Goal: Task Accomplishment & Management: Manage account settings

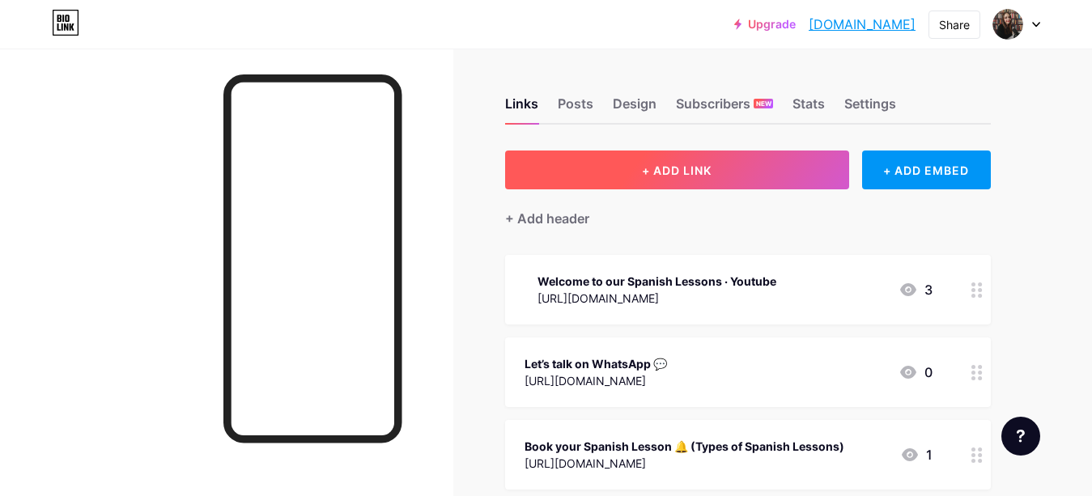
click at [690, 165] on span "+ ADD LINK" at bounding box center [677, 171] width 70 height 14
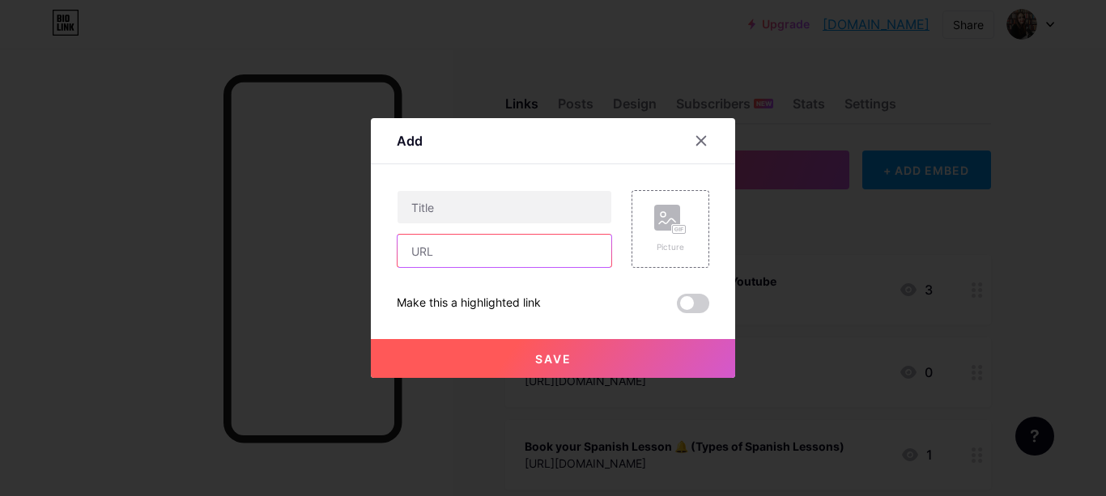
click at [438, 256] on input "text" at bounding box center [505, 251] width 214 height 32
paste input "[URL][DOMAIN_NAME]"
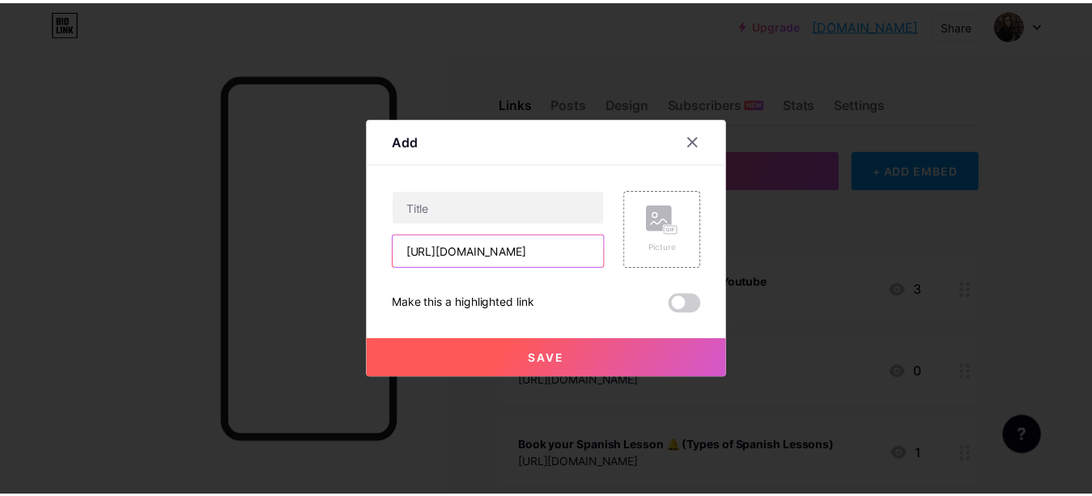
scroll to position [0, 162]
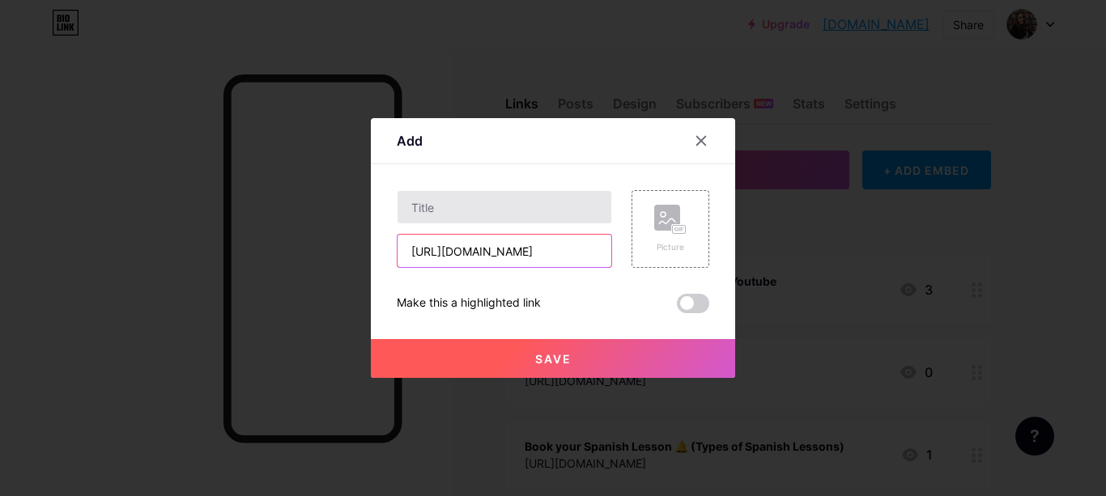
type input "[URL][DOMAIN_NAME]"
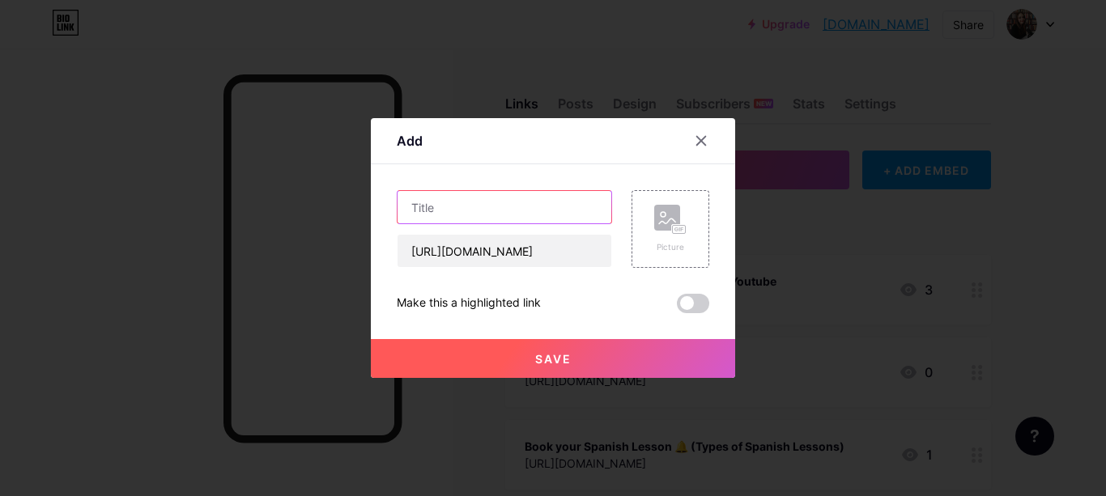
click at [453, 204] on input "text" at bounding box center [505, 207] width 214 height 32
click at [403, 208] on input "Web site 💻" at bounding box center [505, 207] width 214 height 32
type input "💻 Web site 💻"
click at [546, 359] on span "Save" at bounding box center [553, 359] width 36 height 14
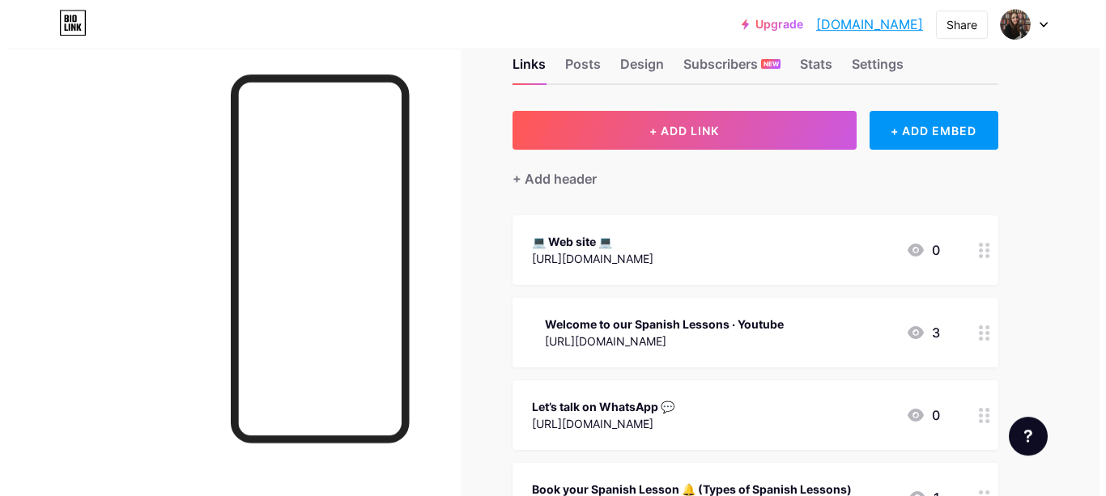
scroll to position [73, 0]
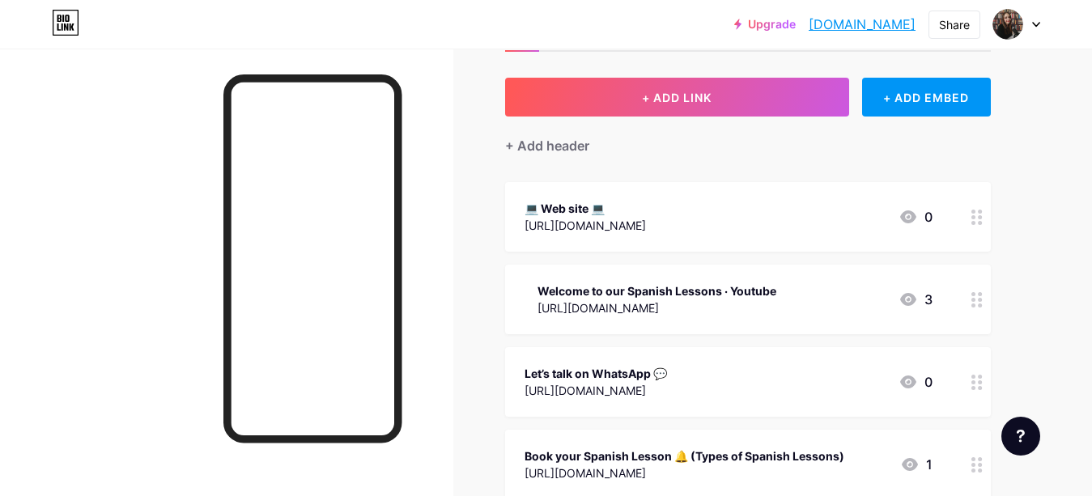
click at [725, 288] on div "Welcome to our Spanish Lessons · Youtube" at bounding box center [657, 291] width 239 height 17
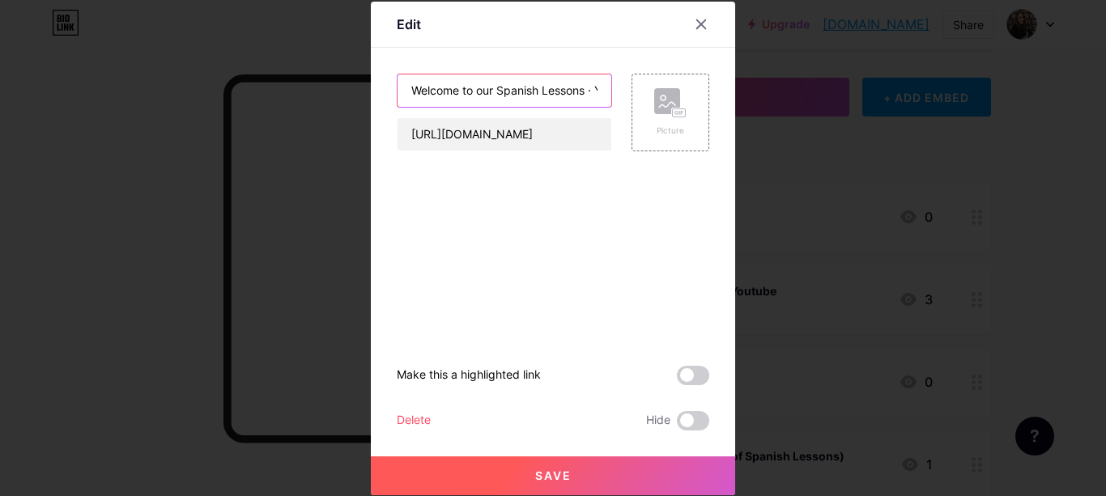
click at [489, 84] on input "Welcome to our Spanish Lessons · Youtube" at bounding box center [505, 90] width 214 height 32
click at [475, 91] on input "Welcome to you Spanish Lessons 🎥" at bounding box center [505, 90] width 214 height 32
type input "Welcome to your Spanish Lessons 🎥"
click at [561, 466] on button "Save" at bounding box center [553, 476] width 364 height 39
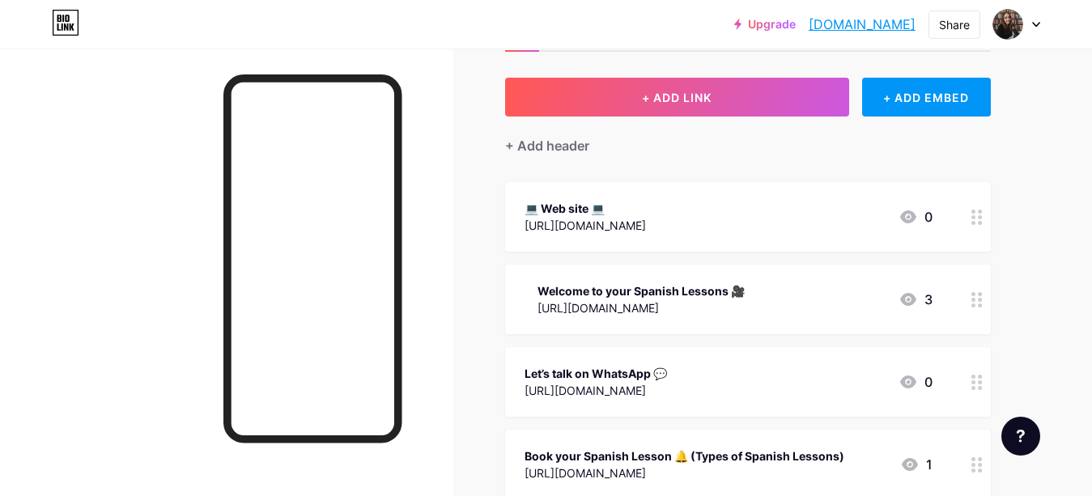
click at [699, 281] on div "Welcome to your Spanish Lessons 🎥 [URL][DOMAIN_NAME]" at bounding box center [641, 299] width 207 height 37
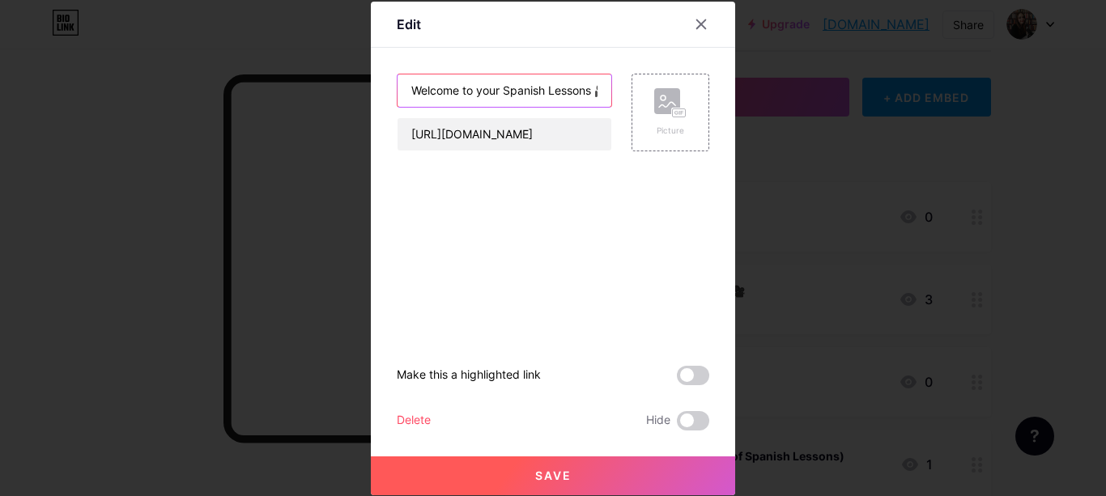
click at [408, 89] on input "Welcome to your Spanish Lessons 🎥" at bounding box center [505, 90] width 214 height 32
type input "Welcome to your Spanish Lessons 🎥"
click at [563, 462] on button "Save" at bounding box center [553, 476] width 364 height 39
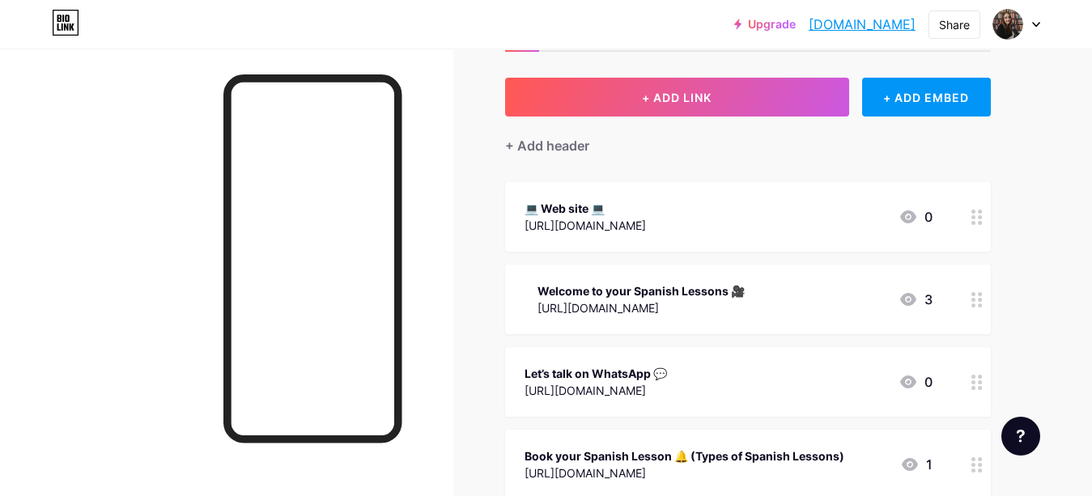
click at [779, 281] on div "Welcome to your Spanish Lessons 🎥 [URL][DOMAIN_NAME] 3" at bounding box center [729, 299] width 408 height 37
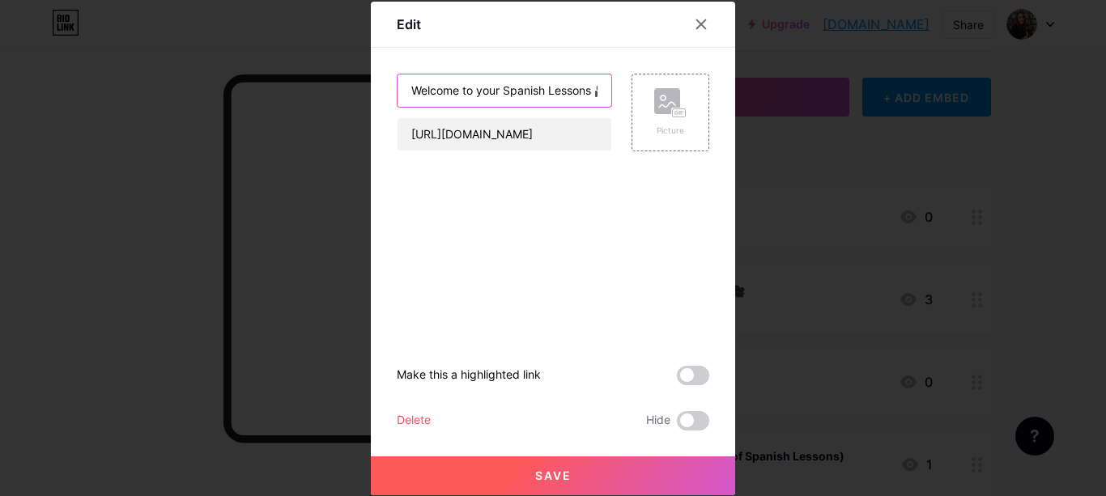
click at [589, 87] on input "Welcome to your Spanish Lessons 🎥" at bounding box center [505, 90] width 214 height 32
paste input "·"
type input "· Welcome to your Spanish Lessons ·"
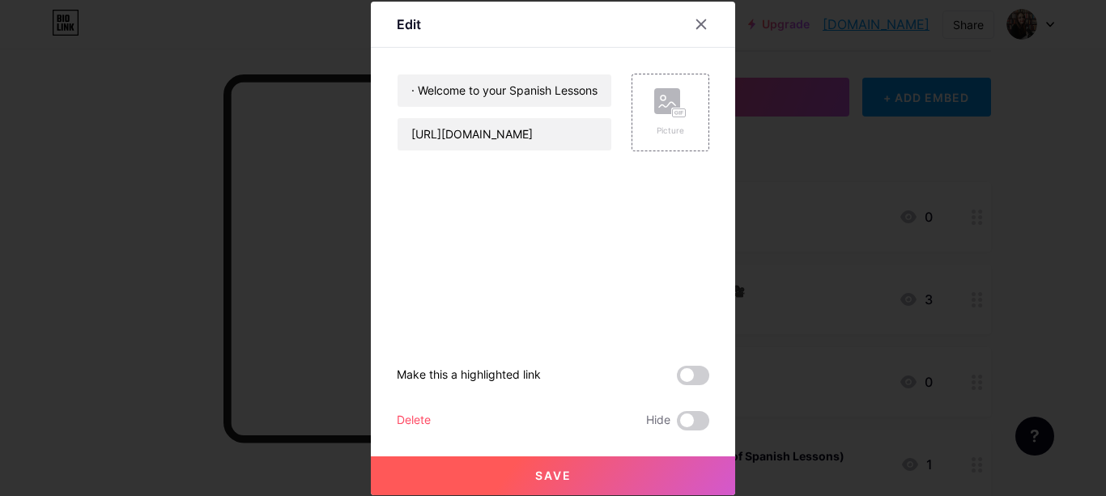
click at [606, 474] on button "Save" at bounding box center [553, 476] width 364 height 39
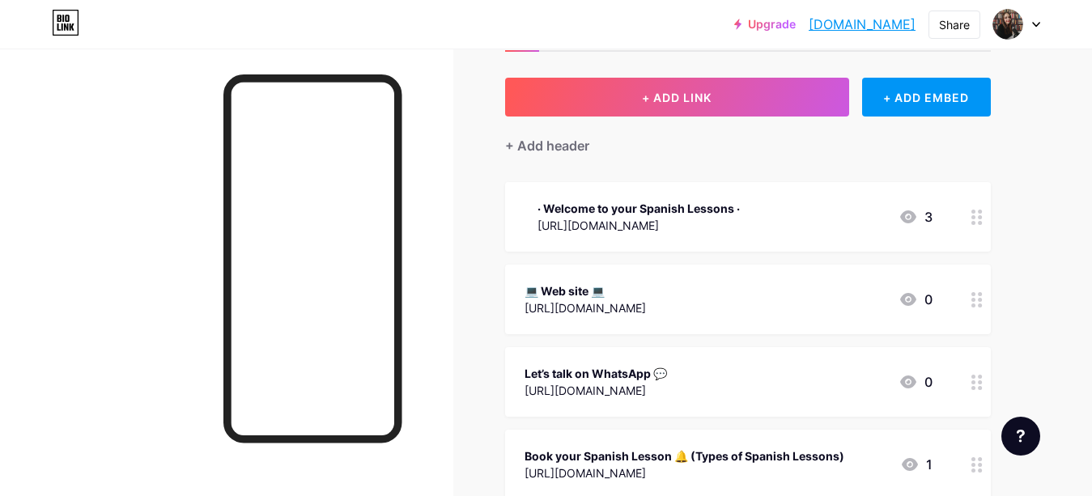
click at [593, 286] on div "💻 Web site 💻" at bounding box center [585, 291] width 121 height 17
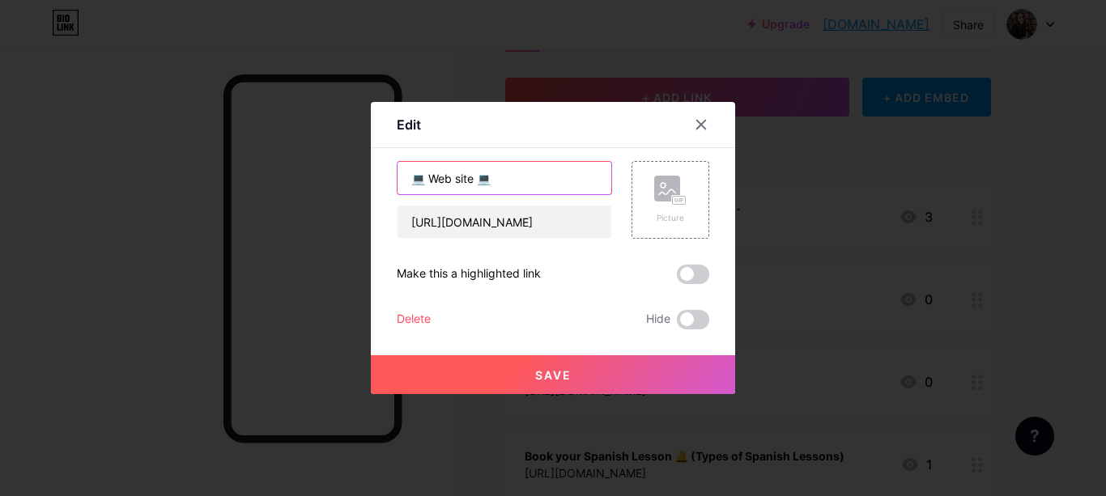
drag, startPoint x: 469, startPoint y: 179, endPoint x: 427, endPoint y: 182, distance: 42.2
click at [424, 181] on input "💻 Web site 💻" at bounding box center [505, 178] width 214 height 32
paste input "Visita Spanish World"
type input "💻 Visita Spanish World 💻"
click at [593, 378] on button "Save" at bounding box center [553, 374] width 364 height 39
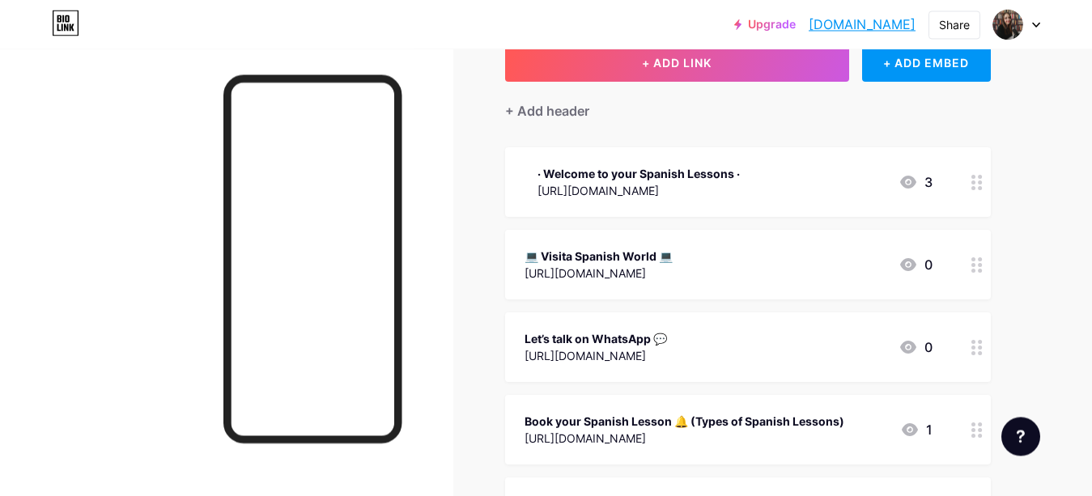
scroll to position [146, 0]
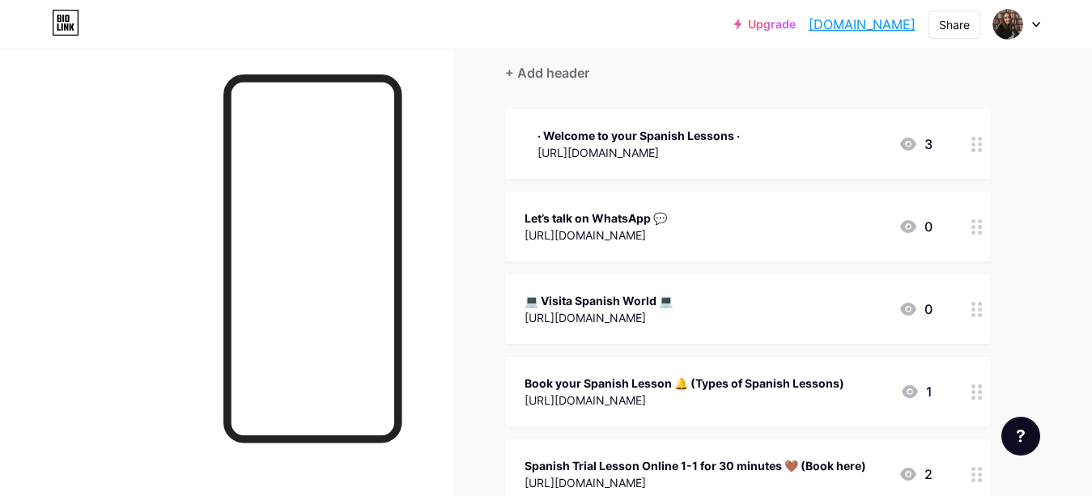
click at [673, 295] on div "💻 Visita Spanish World 💻" at bounding box center [599, 300] width 148 height 17
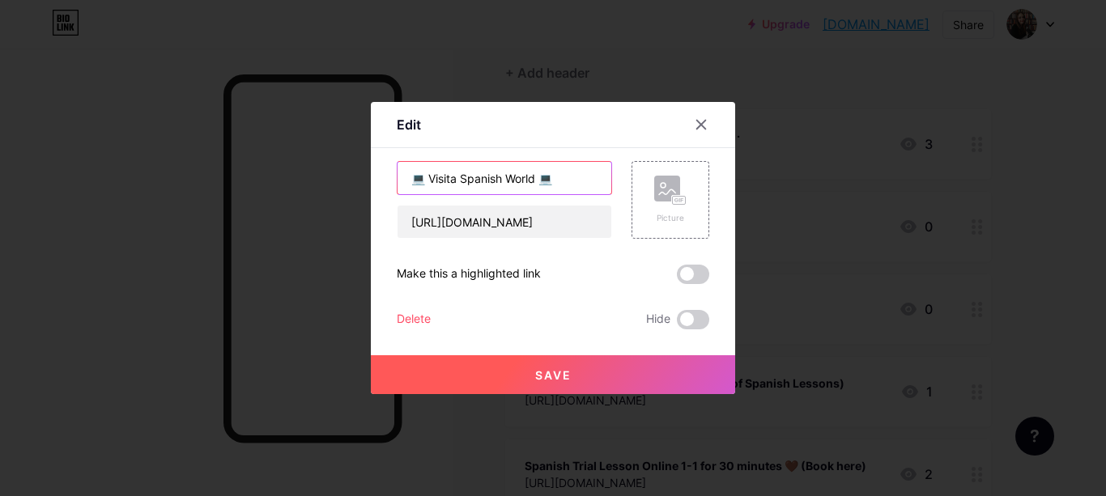
click at [560, 182] on input "💻 Visita Spanish World 💻" at bounding box center [505, 178] width 214 height 32
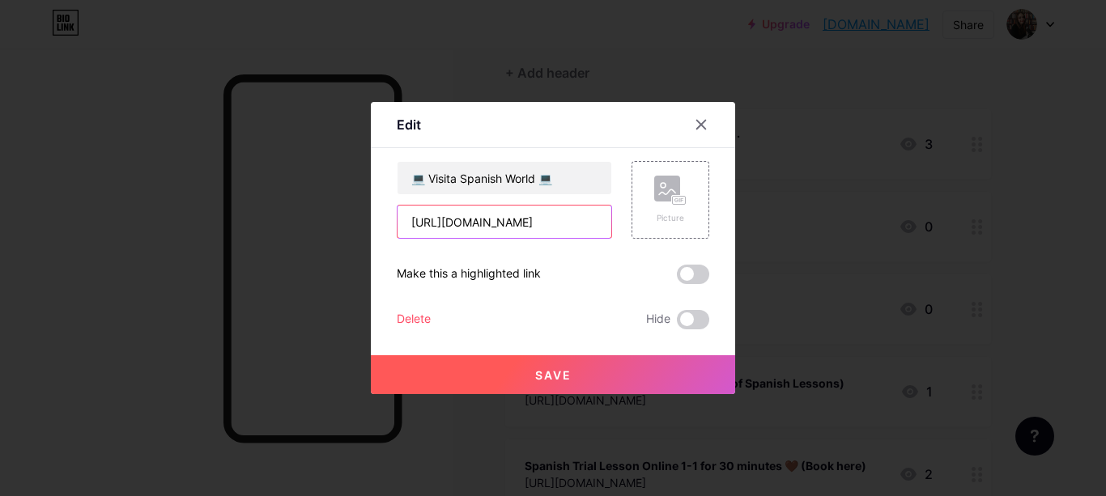
click at [546, 229] on input "[URL][DOMAIN_NAME]" at bounding box center [505, 222] width 214 height 32
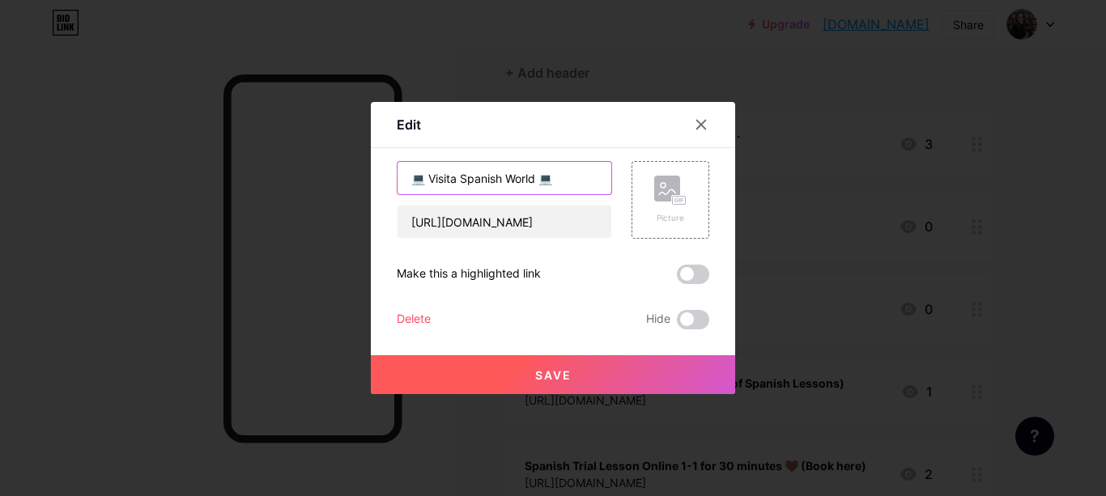
click at [546, 173] on input "💻 Visita Spanish World 💻" at bounding box center [505, 178] width 214 height 32
click at [453, 183] on input "💻 Visita Spanish World 💻" at bounding box center [505, 178] width 214 height 32
type input "💻 Visit Spanish World 💻"
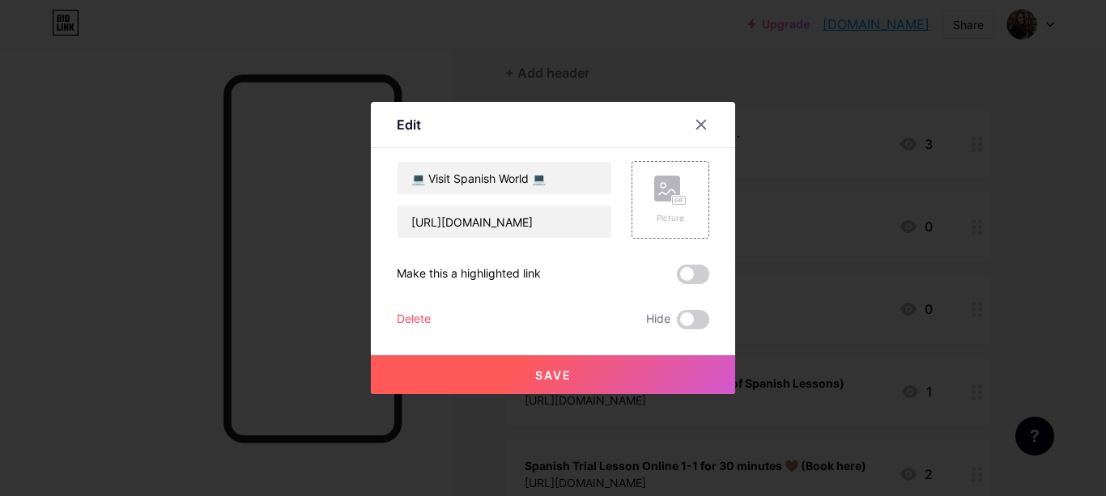
click at [575, 364] on button "Save" at bounding box center [553, 374] width 364 height 39
